Goal: Task Accomplishment & Management: Use online tool/utility

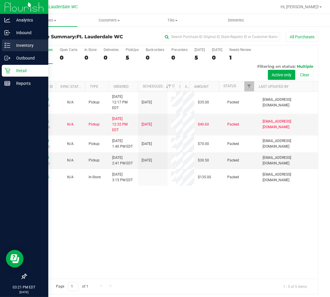
click at [14, 49] on div "Inventory" at bounding box center [25, 45] width 46 height 12
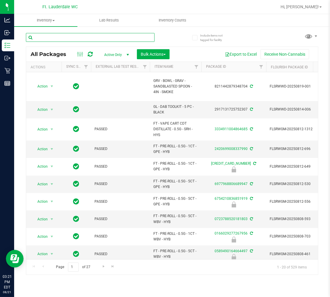
click at [69, 36] on input "text" at bounding box center [90, 37] width 129 height 9
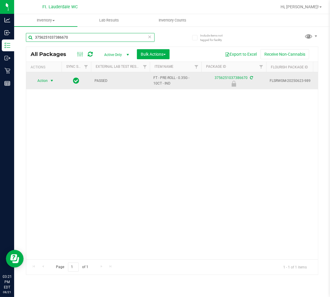
type input "3756251037386670"
click at [48, 81] on span "select" at bounding box center [51, 81] width 7 height 8
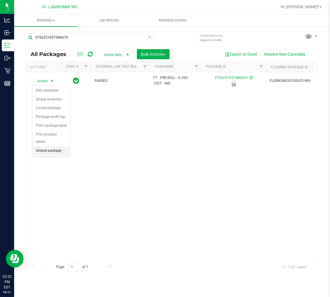
click at [56, 149] on li "Unlock package" at bounding box center [51, 150] width 38 height 9
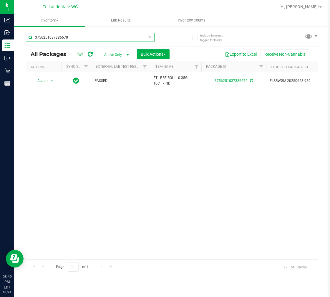
click at [74, 35] on input "3756251037386670" at bounding box center [90, 37] width 129 height 9
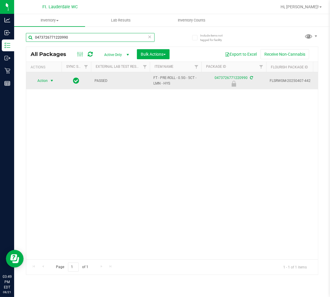
type input "0473726771220990"
click at [51, 84] on span "select" at bounding box center [51, 81] width 7 height 8
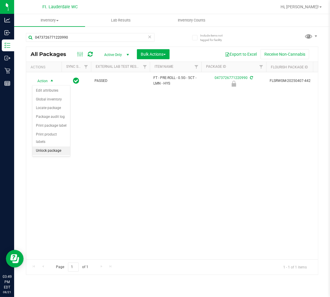
click at [45, 152] on li "Unlock package" at bounding box center [51, 150] width 38 height 9
